Goal: Task Accomplishment & Management: Manage account settings

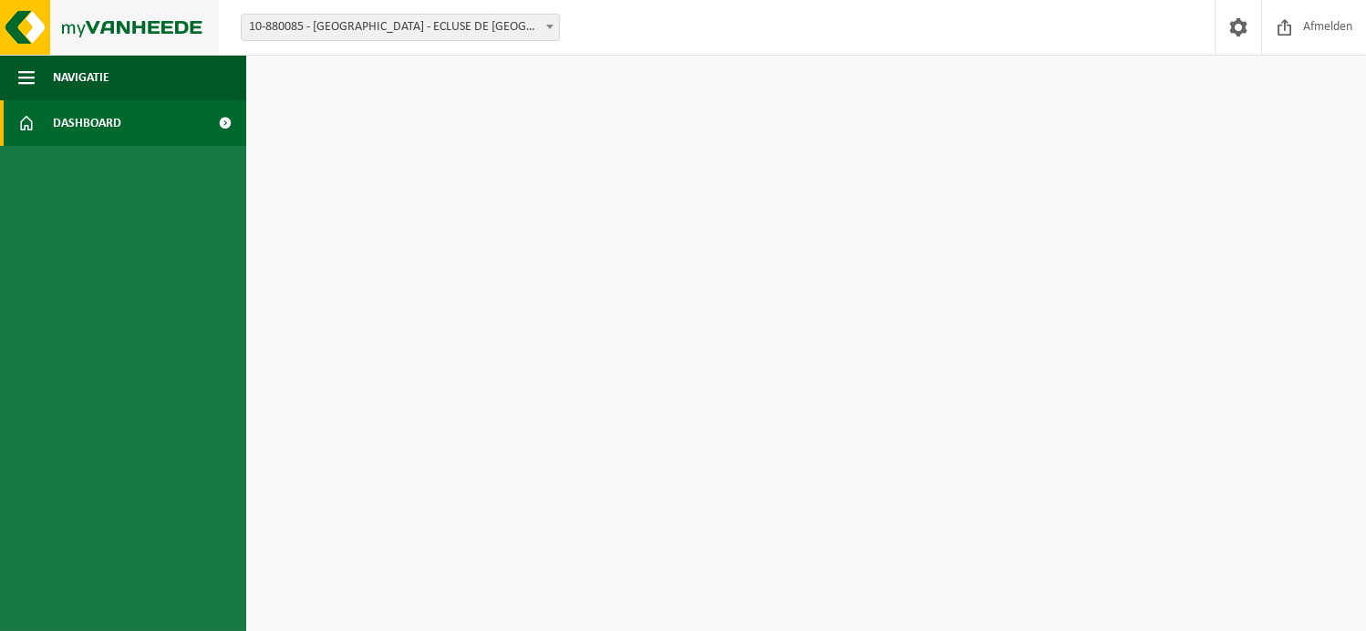
click at [30, 19] on img at bounding box center [109, 27] width 219 height 55
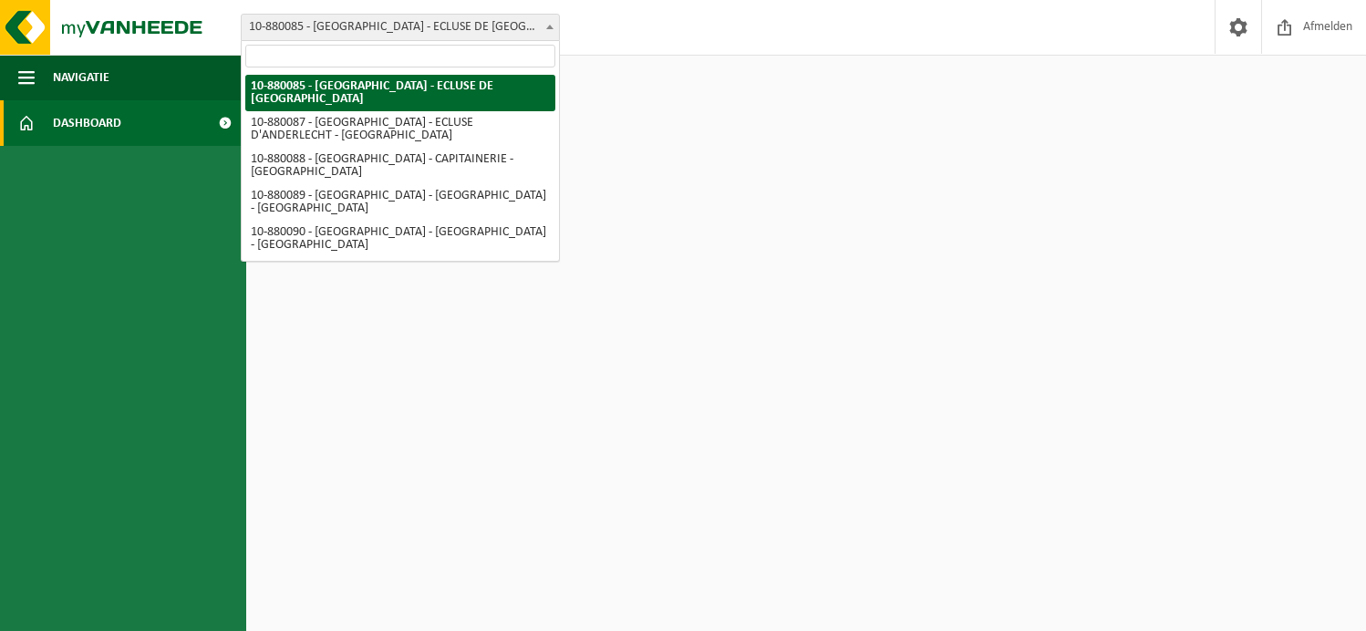
click at [548, 25] on b at bounding box center [549, 27] width 7 height 5
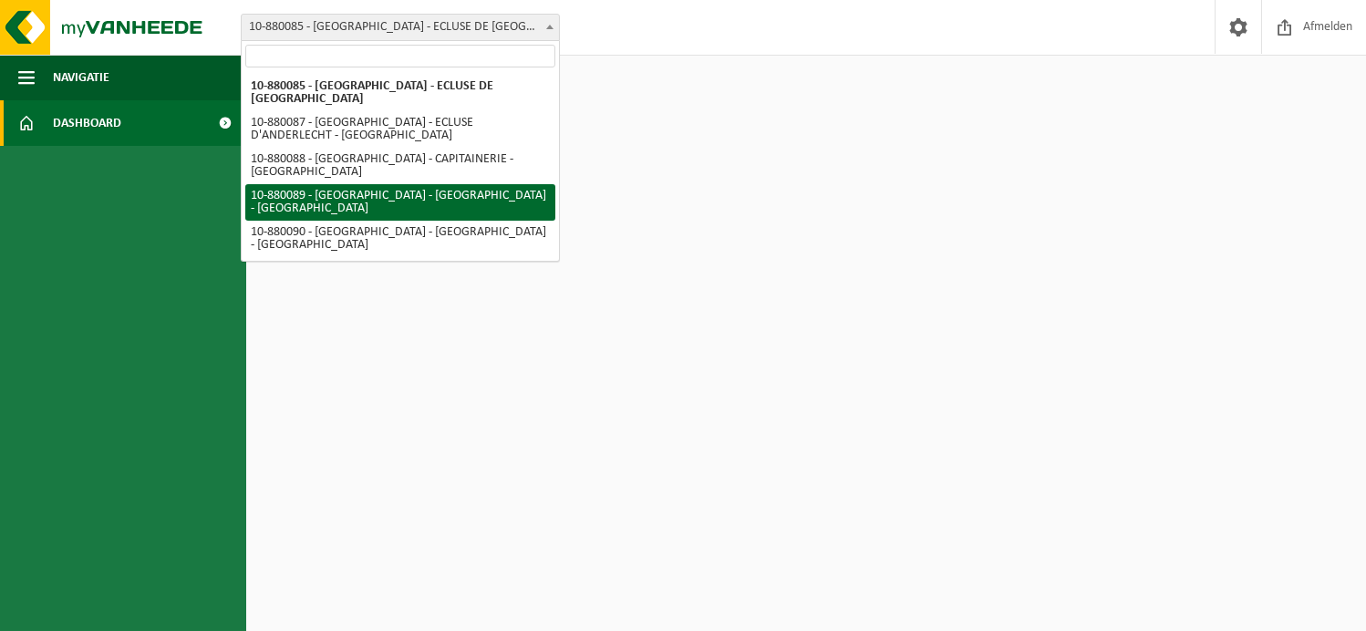
select select "110425"
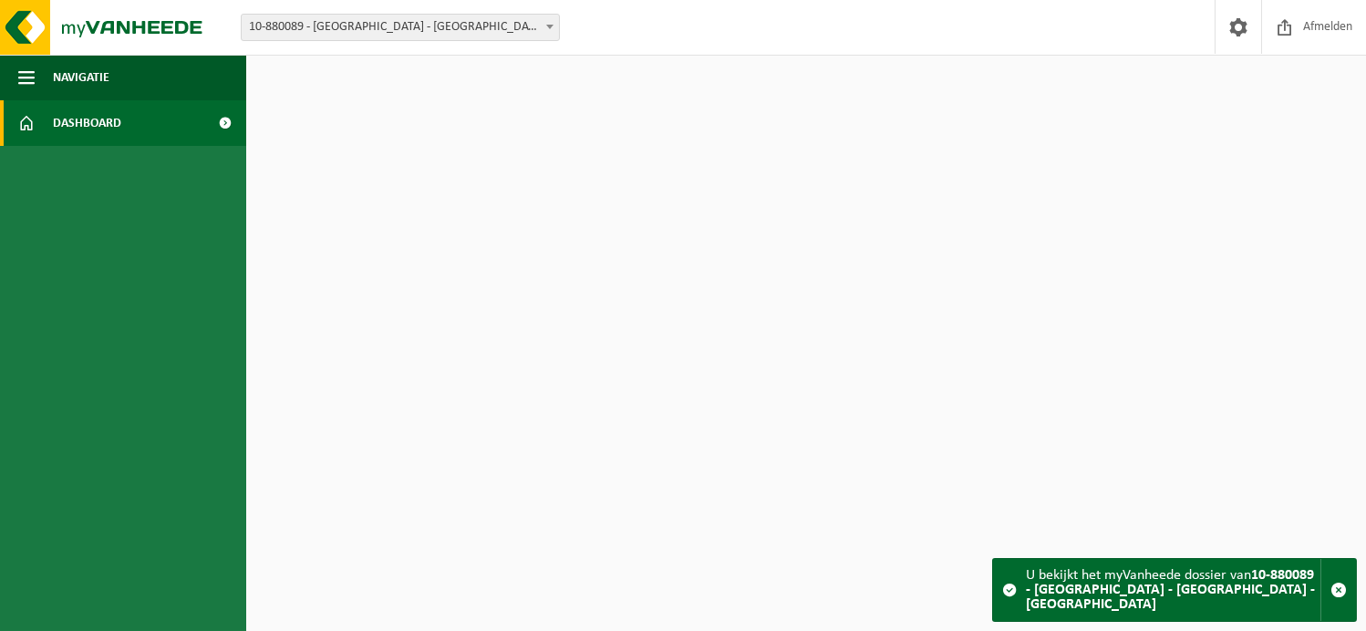
click at [445, 188] on html "Vestiging: 10-880085 - PORT DE BRUXELLES - ECLUSE DE MOLENBEEK - MOLENBEEK-SAIN…" at bounding box center [683, 315] width 1366 height 631
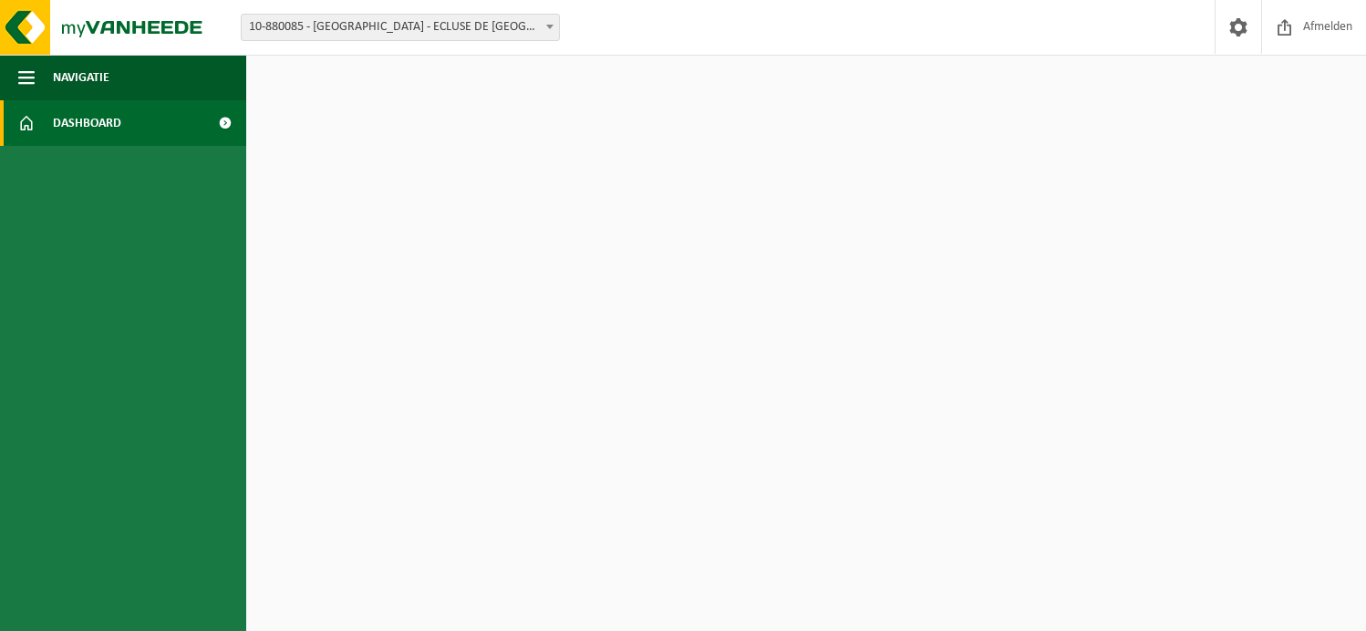
click at [224, 115] on span at bounding box center [225, 123] width 41 height 46
click at [1225, 33] on span at bounding box center [1238, 27] width 27 height 54
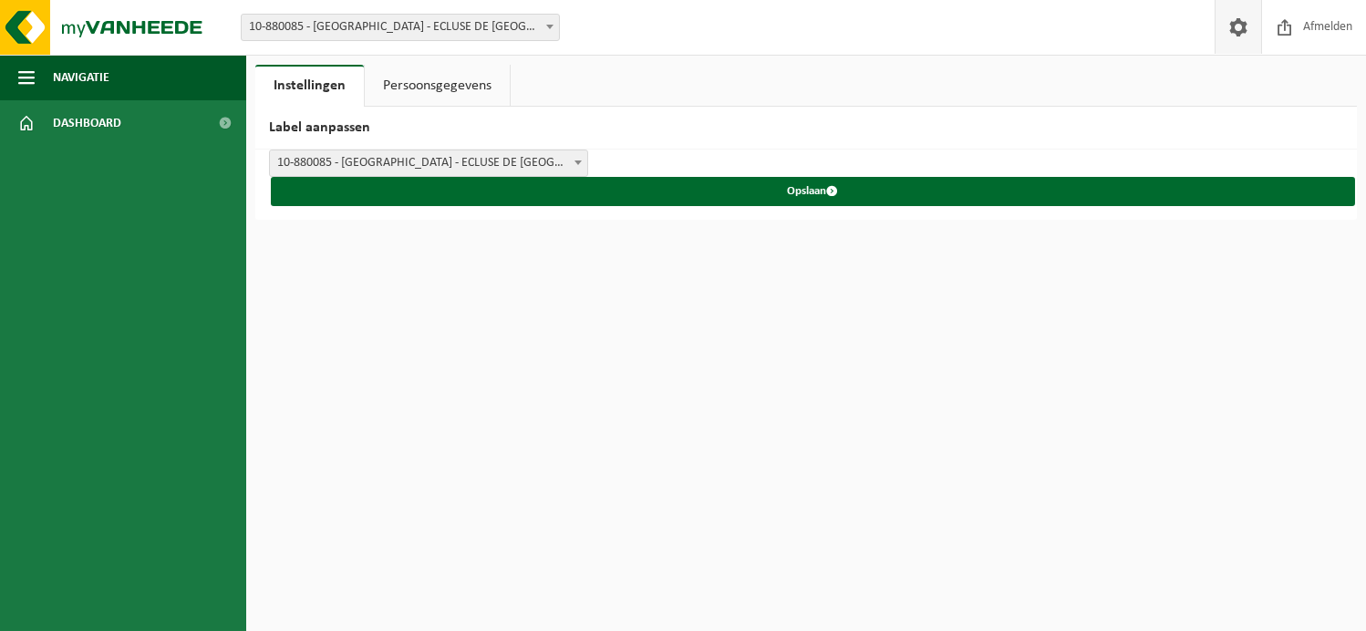
click at [578, 159] on span at bounding box center [578, 163] width 18 height 24
click at [59, 121] on span "Dashboard" at bounding box center [87, 123] width 68 height 46
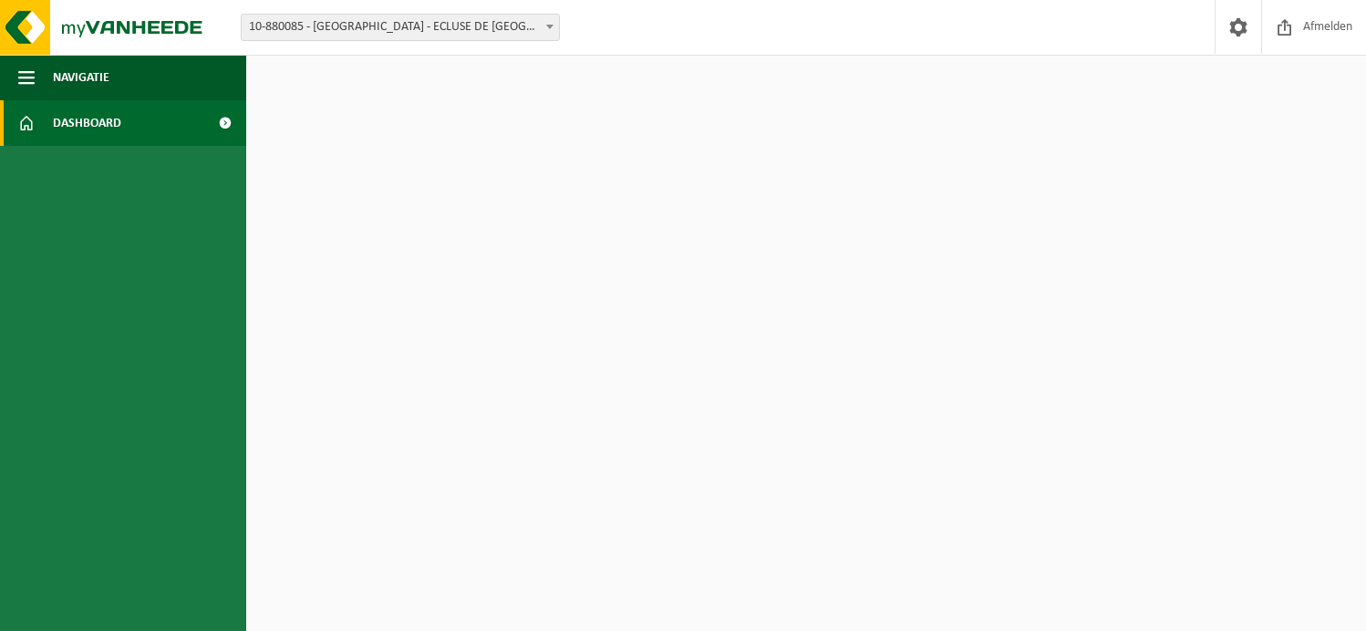
click at [228, 119] on span at bounding box center [225, 123] width 41 height 46
